Goal: Task Accomplishment & Management: Complete application form

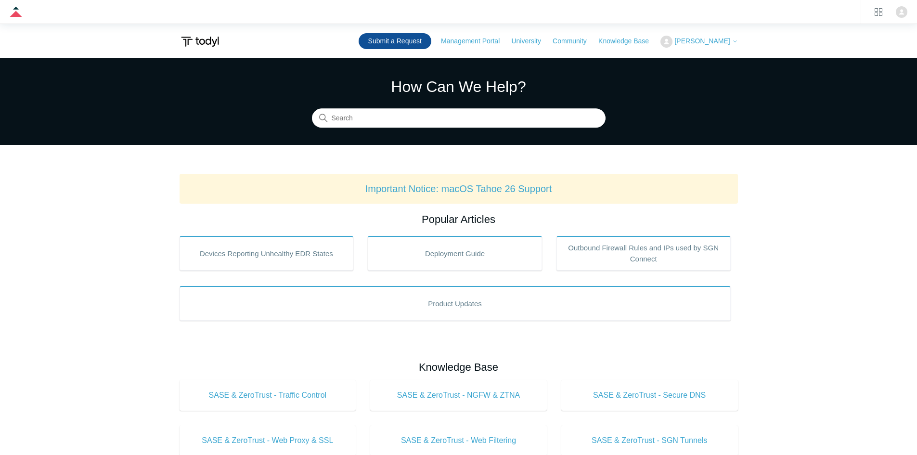
drag, startPoint x: 429, startPoint y: 43, endPoint x: 402, endPoint y: 39, distance: 27.8
click at [430, 43] on link "Submit a Request" at bounding box center [395, 41] width 73 height 16
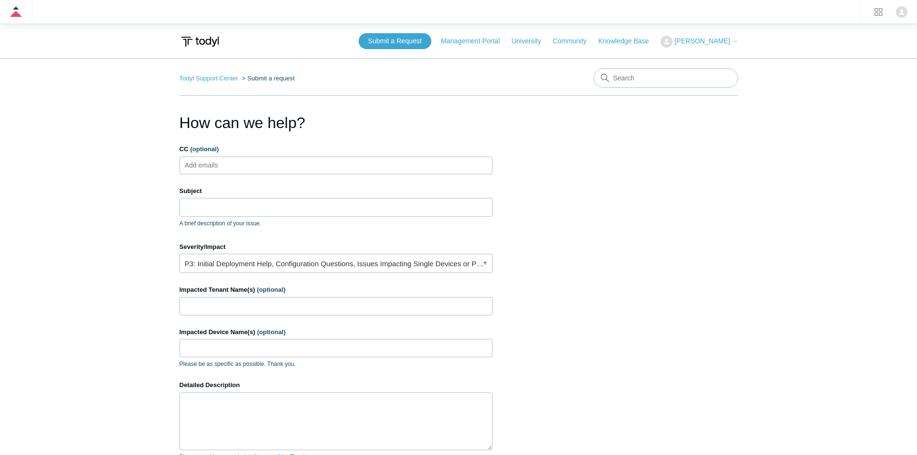
click at [265, 154] on div "CC (optional) Add emails" at bounding box center [336, 159] width 313 height 30
click at [247, 166] on ul "Add emails" at bounding box center [336, 165] width 313 height 18
click at [220, 214] on input "Subject" at bounding box center [336, 207] width 313 height 18
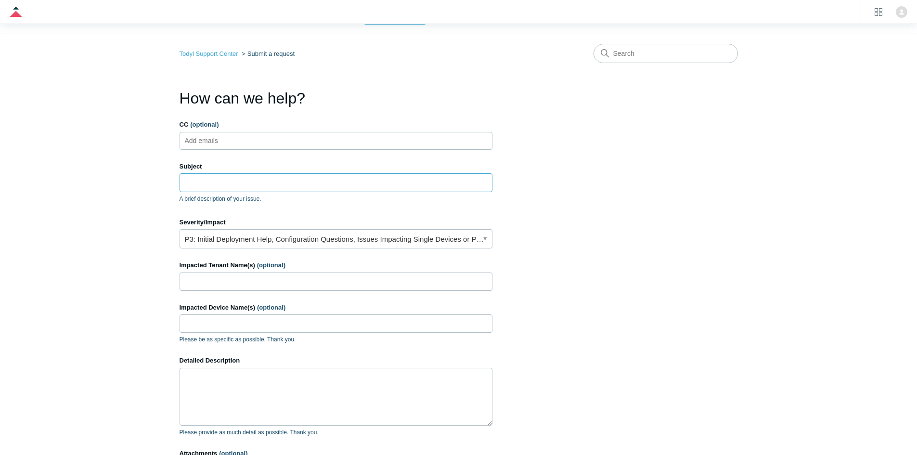
scroll to position [48, 0]
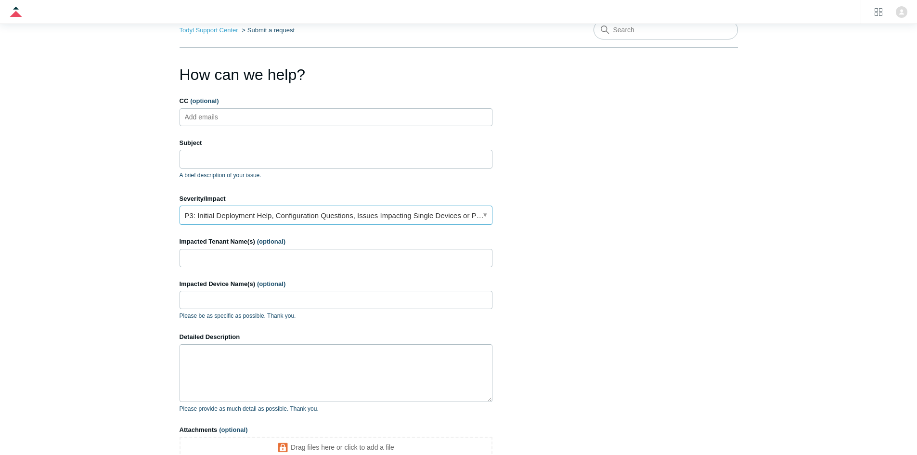
click at [238, 207] on link "P3: Initial Deployment Help, Configuration Questions, Issues Impacting Single D…" at bounding box center [336, 214] width 313 height 19
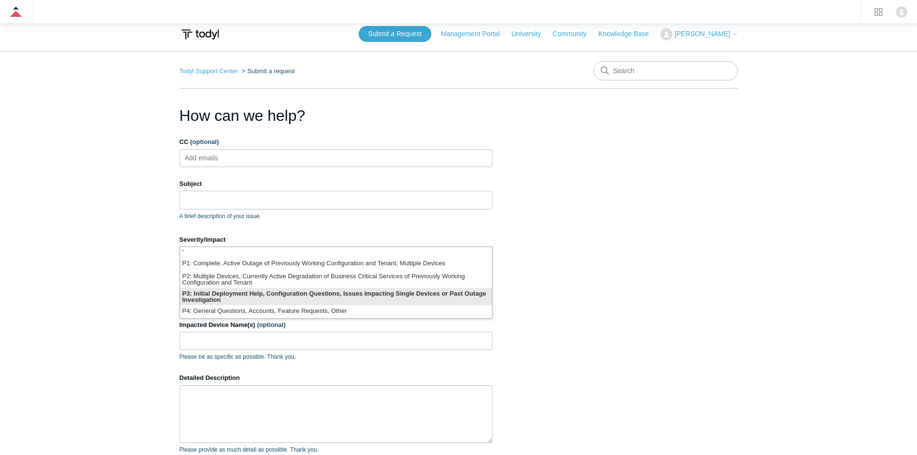
scroll to position [0, 0]
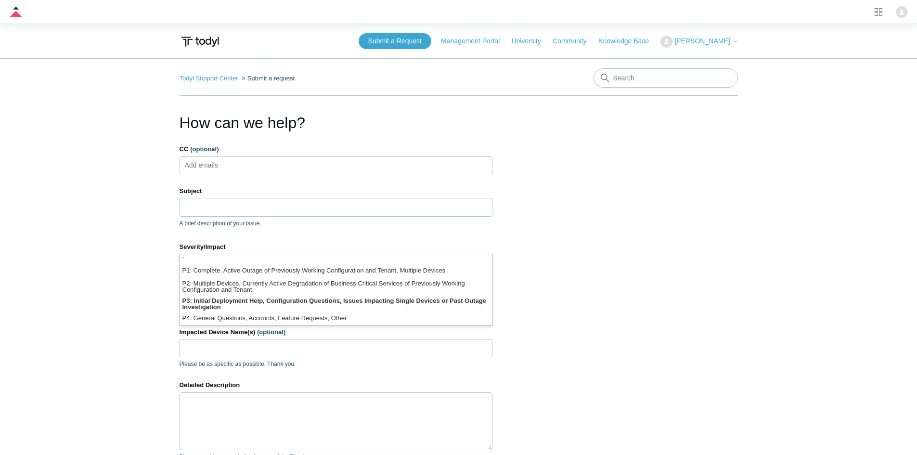
click at [574, 260] on section "How can we help? CC (optional) Add emails Subject A brief description of your i…" at bounding box center [459, 332] width 558 height 443
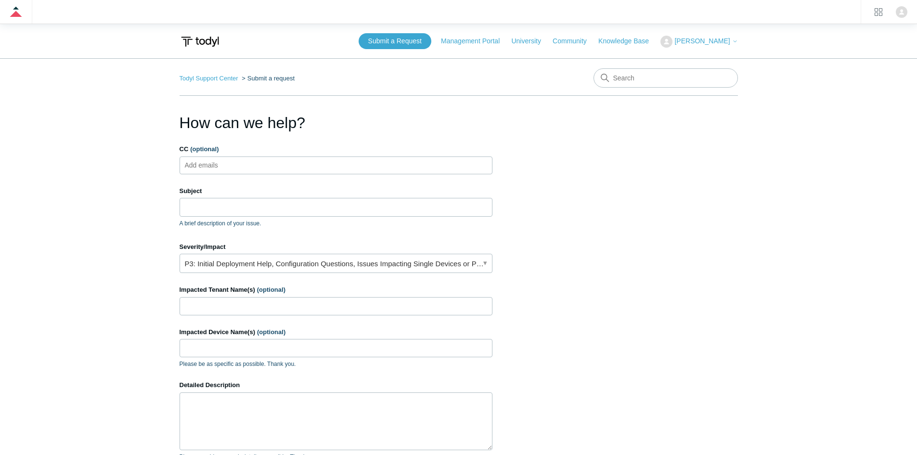
click at [250, 152] on label "CC (optional)" at bounding box center [336, 149] width 313 height 10
click at [238, 158] on input "CC (optional)" at bounding box center [209, 165] width 57 height 14
